Goal: Book appointment/travel/reservation

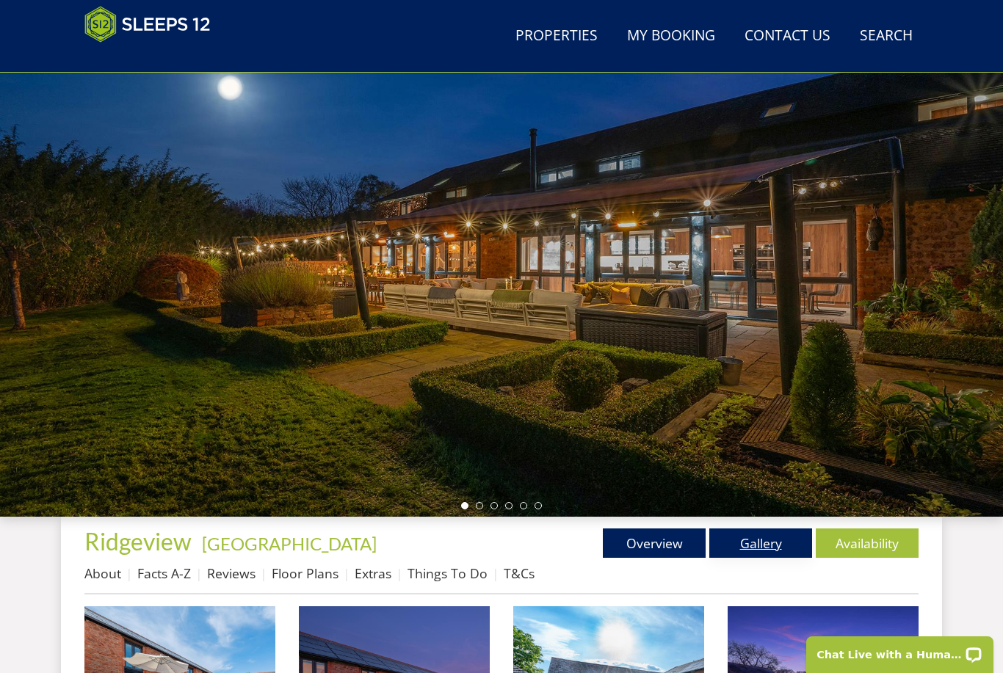
click at [773, 551] on link "Gallery" at bounding box center [760, 543] width 103 height 29
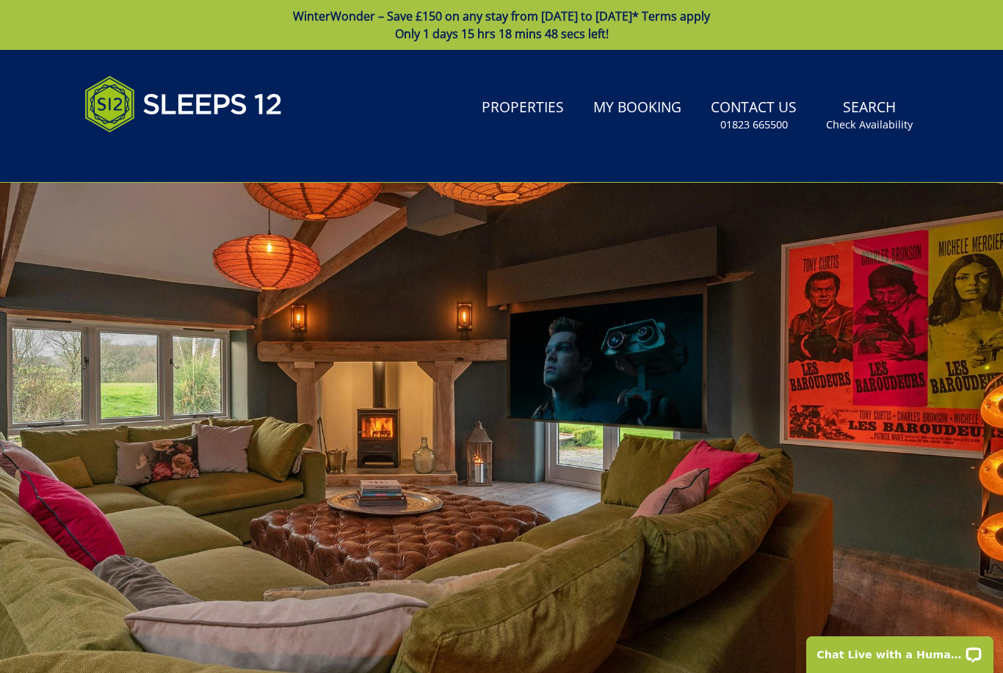
click at [933, 526] on div at bounding box center [501, 440] width 1003 height 514
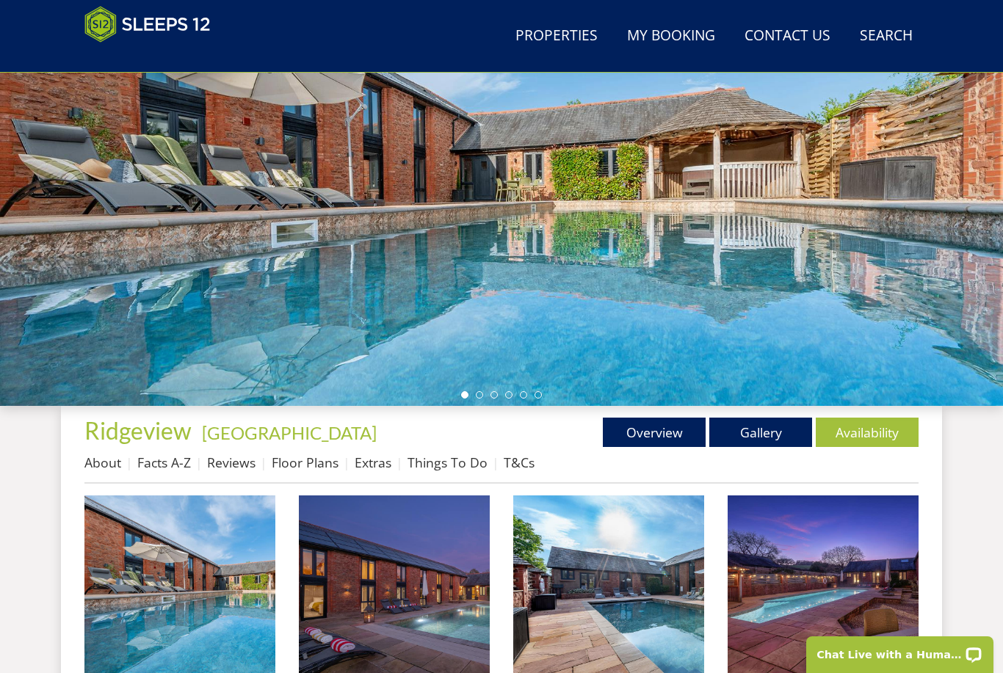
scroll to position [229, 0]
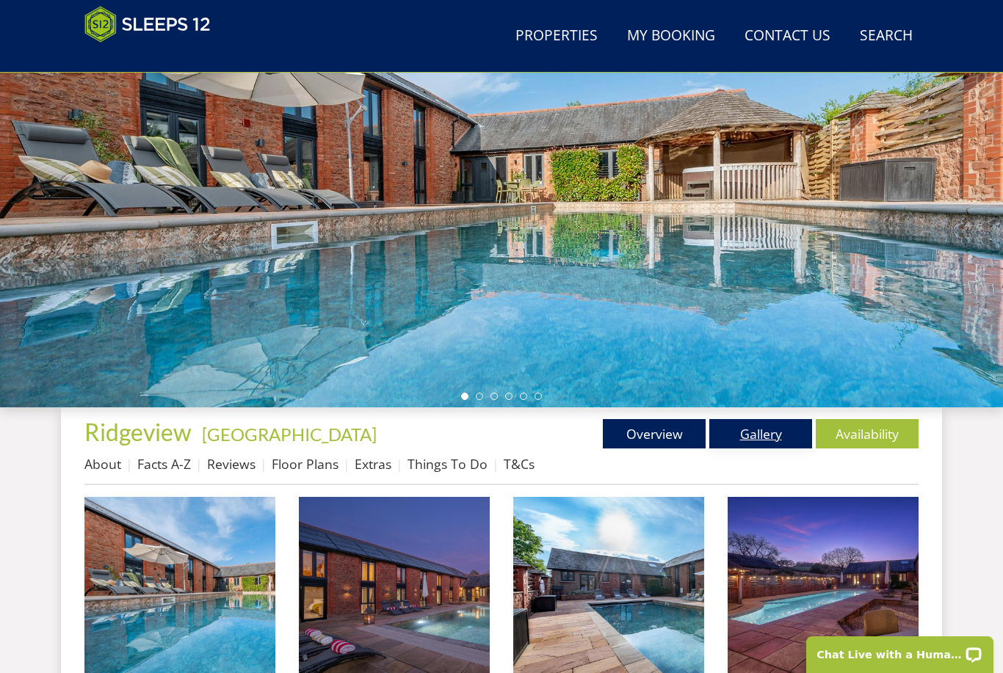
click at [769, 422] on link "Gallery" at bounding box center [760, 433] width 103 height 29
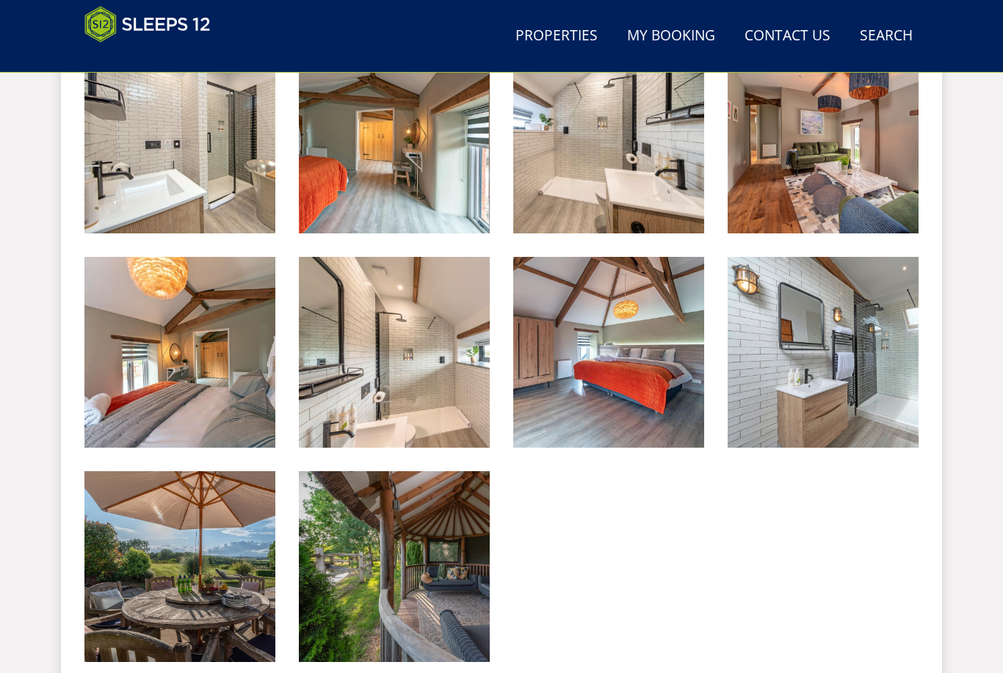
scroll to position [2613, 0]
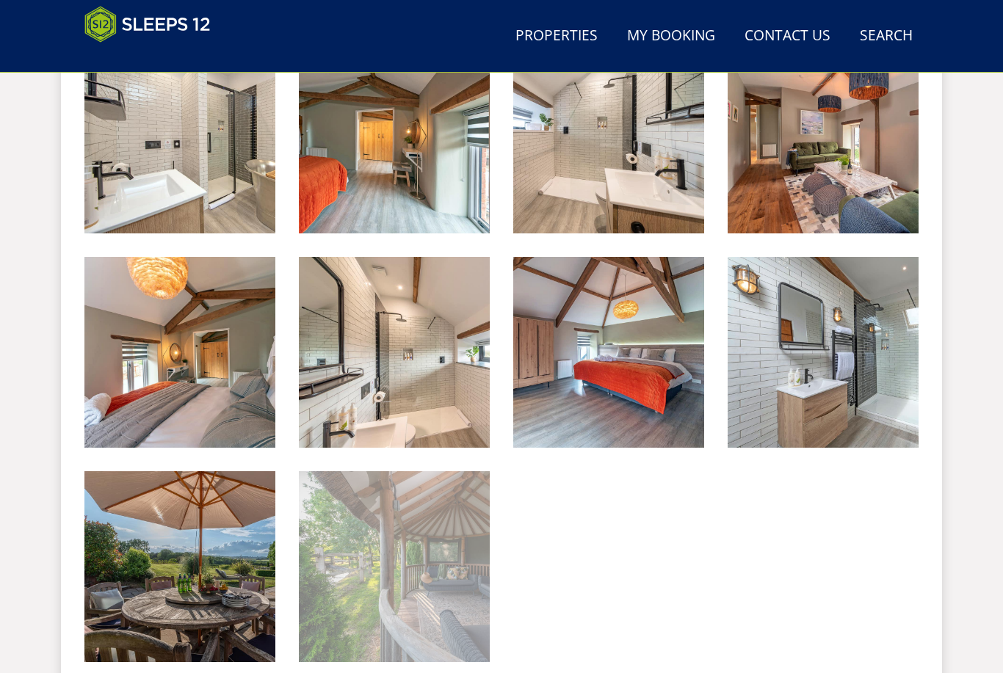
click at [374, 546] on img at bounding box center [394, 566] width 191 height 191
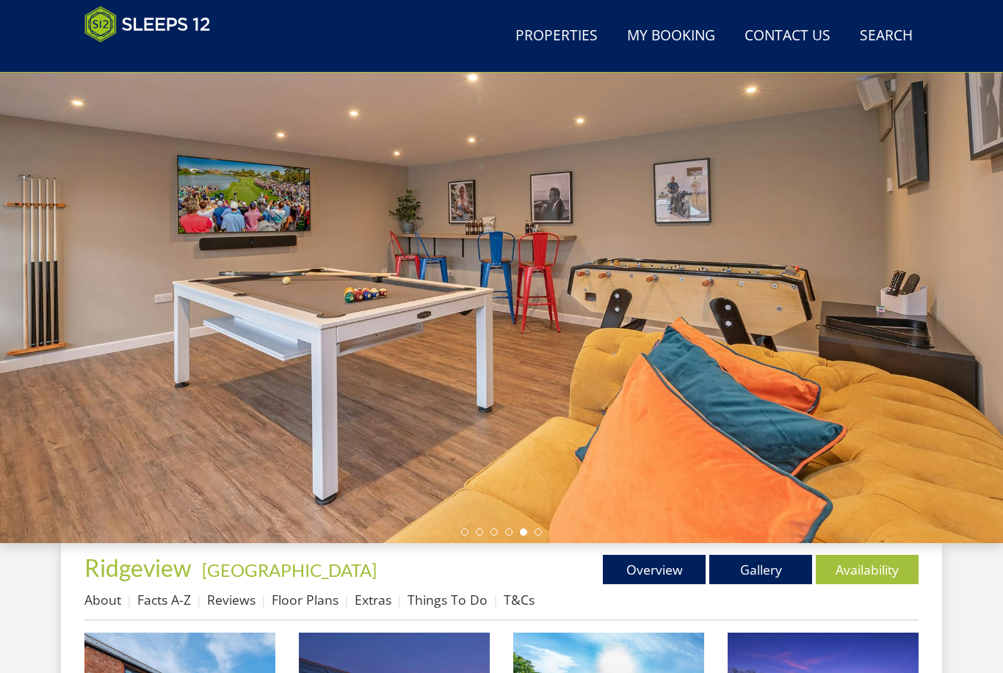
scroll to position [0, 0]
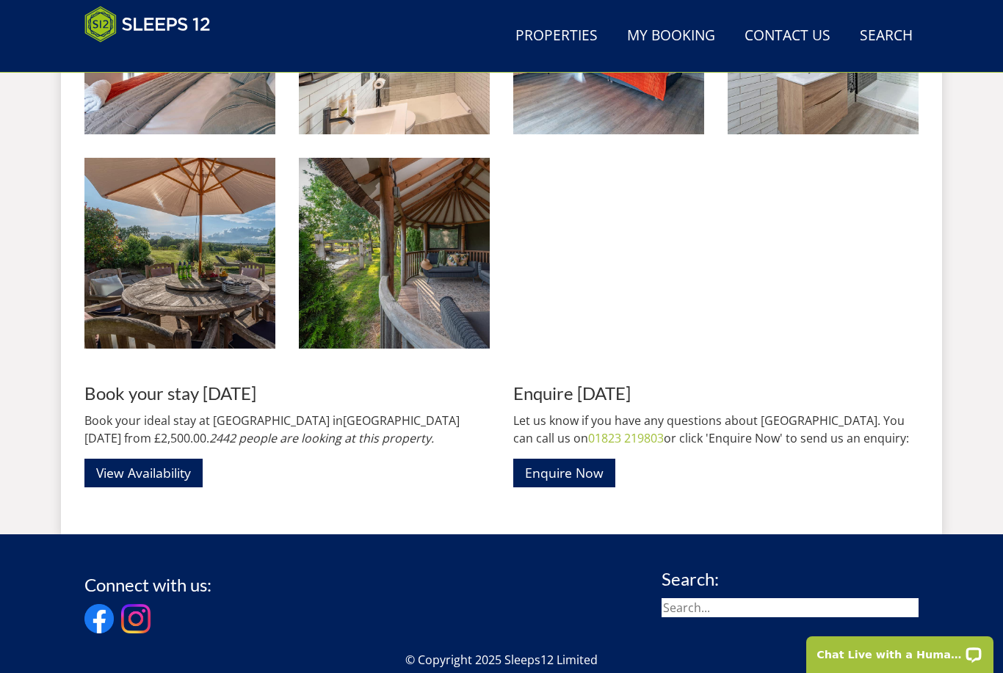
scroll to position [2927, 0]
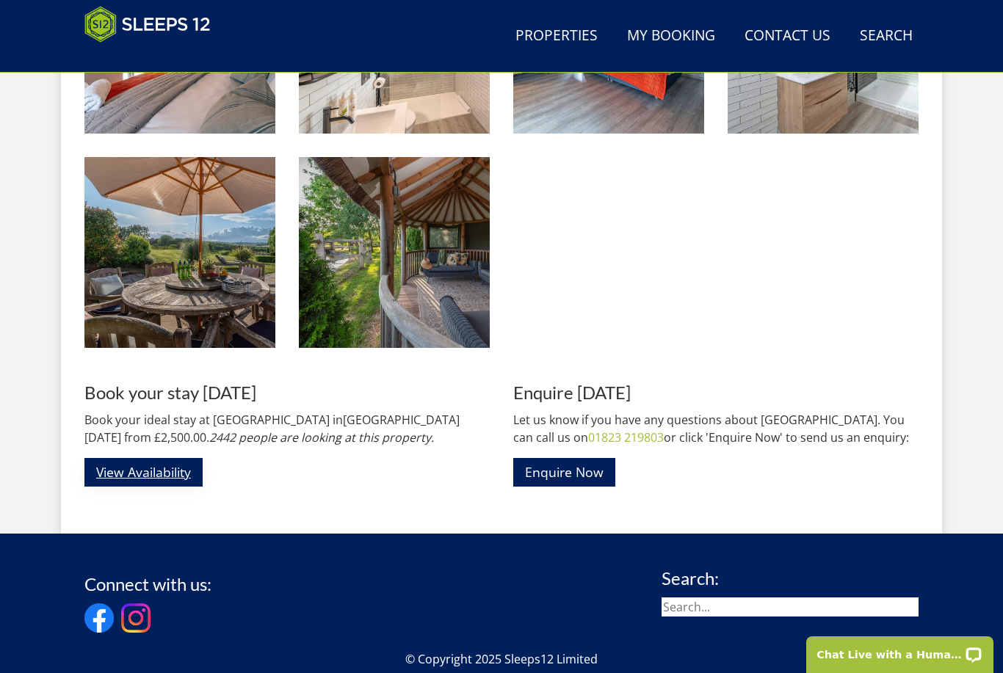
click at [131, 469] on link "View Availability" at bounding box center [143, 472] width 118 height 29
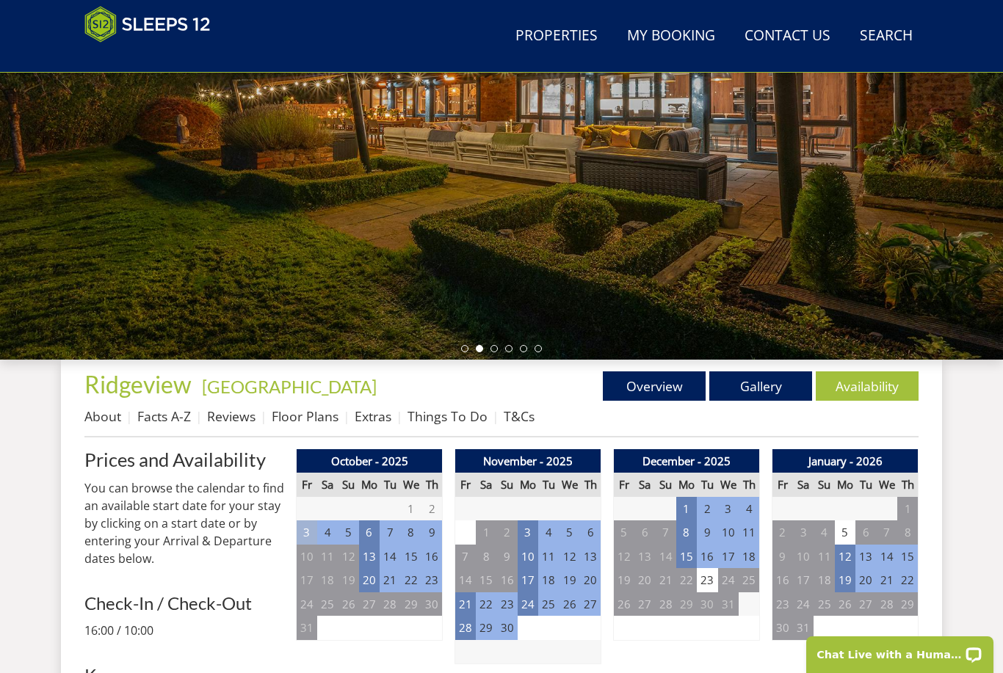
scroll to position [273, 0]
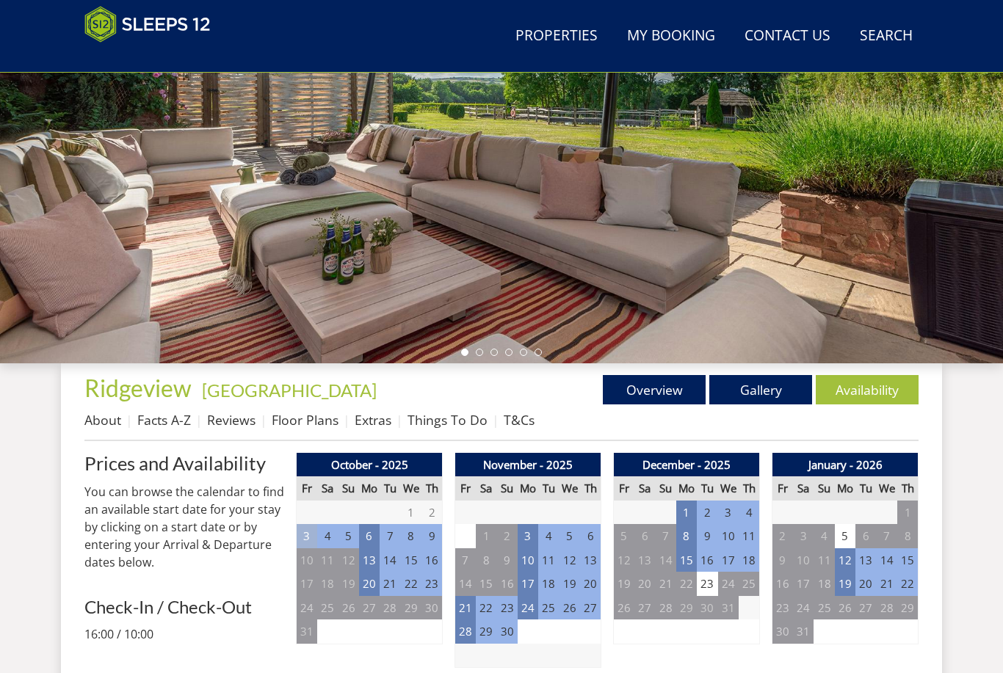
click at [304, 294] on div at bounding box center [501, 106] width 1003 height 514
click at [471, 615] on td "21" at bounding box center [465, 608] width 21 height 24
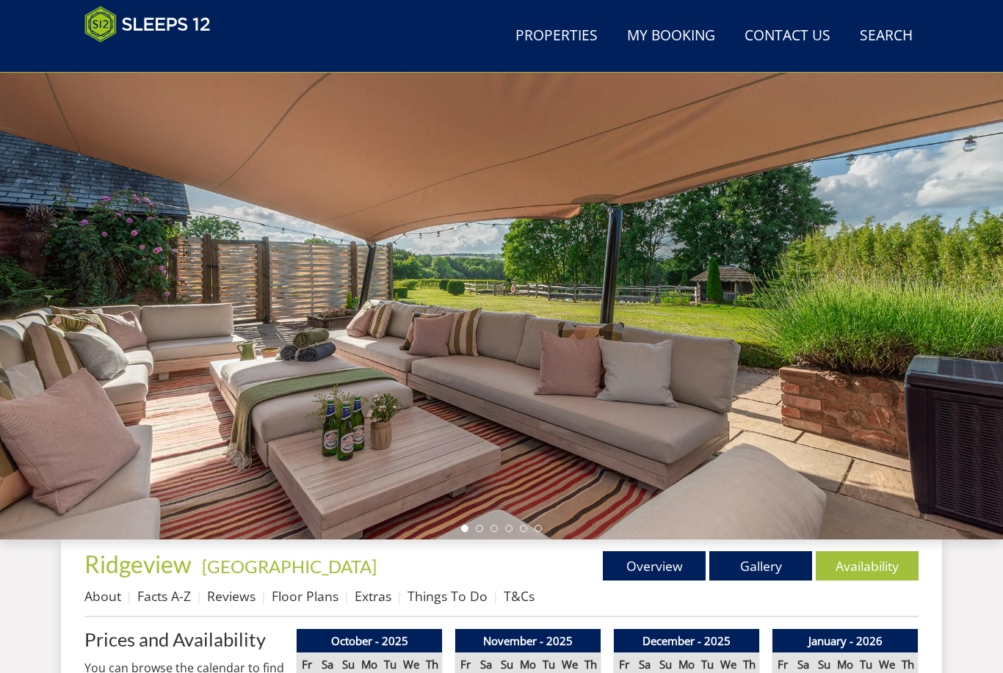
scroll to position [0, 0]
